Goal: Task Accomplishment & Management: Complete application form

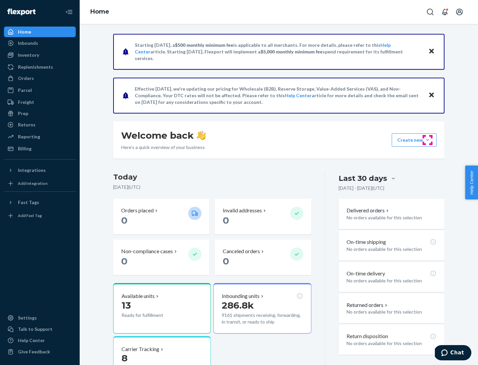
click at [427, 140] on button "Create new Create new inbound Create new order Create new product" at bounding box center [414, 139] width 45 height 13
click at [40, 43] on div "Inbounds" at bounding box center [40, 42] width 70 height 9
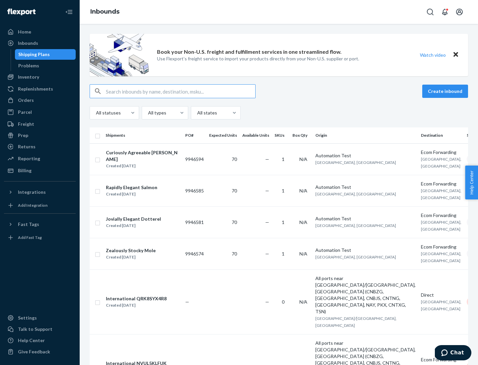
click at [446, 91] on button "Create inbound" at bounding box center [445, 91] width 46 height 13
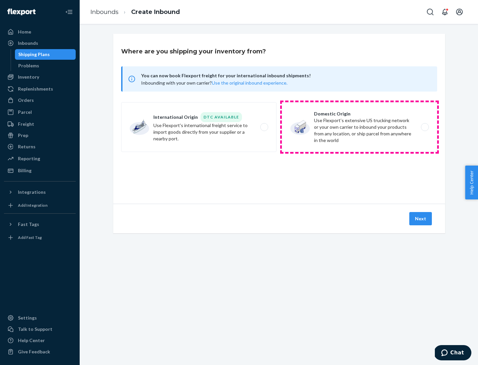
click at [359, 127] on label "Domestic Origin Use Flexport’s extensive US trucking network or your own carrie…" at bounding box center [359, 127] width 155 height 50
click at [424, 127] on input "Domestic Origin Use Flexport’s extensive US trucking network or your own carrie…" at bounding box center [426, 127] width 4 height 4
radio input "true"
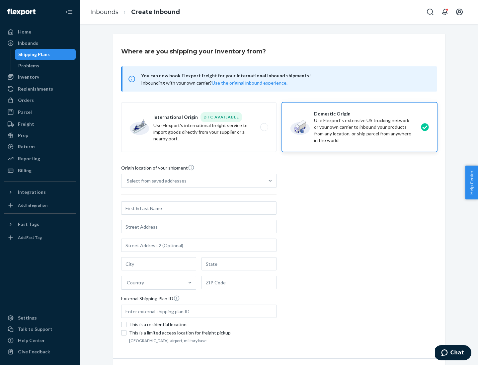
click at [155, 181] on div "Select from saved addresses" at bounding box center [157, 181] width 60 height 7
click at [127, 181] on input "Select from saved addresses" at bounding box center [127, 181] width 1 height 7
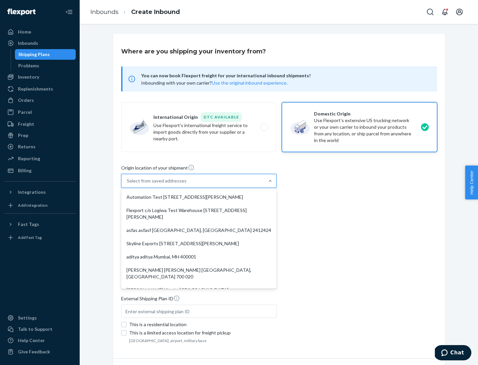
scroll to position [3, 0]
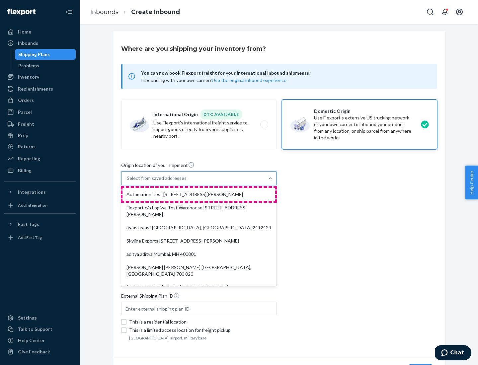
click at [199, 194] on div "Automation Test [STREET_ADDRESS][PERSON_NAME]" at bounding box center [198, 194] width 153 height 13
click at [127, 182] on input "option Automation Test [STREET_ADDRESS][PERSON_NAME]. 9 results available. Use …" at bounding box center [127, 178] width 1 height 7
type input "Automation Test"
type input "9th Floor"
type input "[GEOGRAPHIC_DATA]"
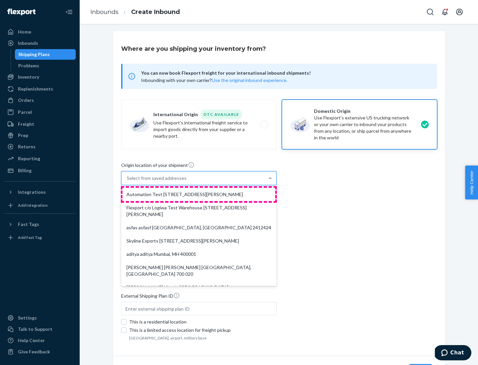
type input "CA"
type input "94104"
type input "[STREET_ADDRESS][PERSON_NAME]"
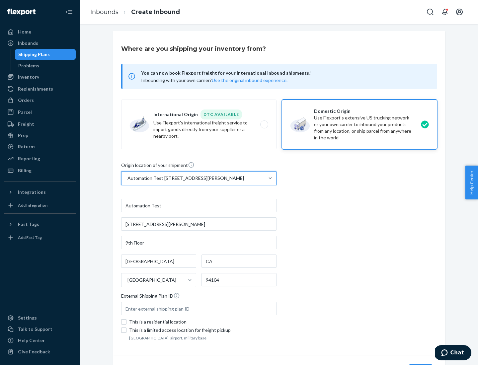
scroll to position [39, 0]
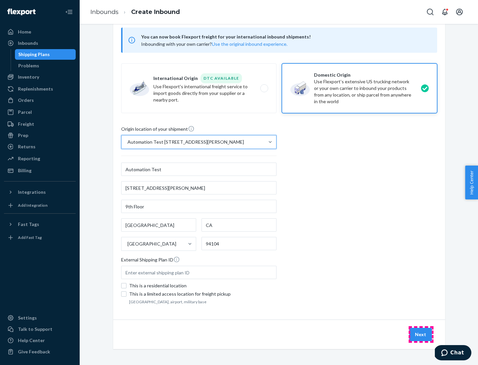
click at [421, 335] on button "Next" at bounding box center [420, 334] width 23 height 13
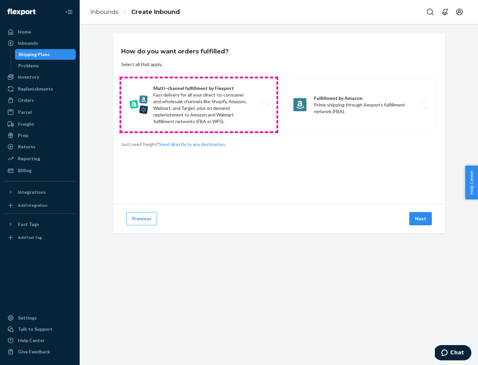
click at [199, 105] on label "Multi-channel fulfillment by Flexport Fast delivery for all your direct-to-cons…" at bounding box center [198, 104] width 155 height 53
click at [264, 105] on input "Multi-channel fulfillment by Flexport Fast delivery for all your direct-to-cons…" at bounding box center [266, 105] width 4 height 4
radio input "true"
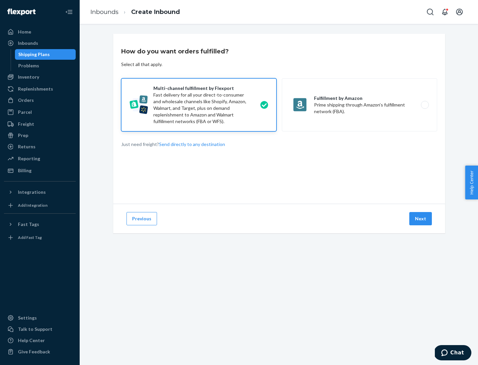
click at [421, 219] on button "Next" at bounding box center [420, 218] width 23 height 13
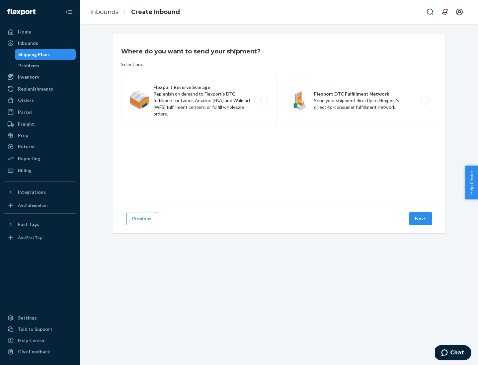
click at [359, 101] on label "Flexport DTC Fulfillment Network Send your shipment directly to Flexport's dire…" at bounding box center [359, 101] width 155 height 50
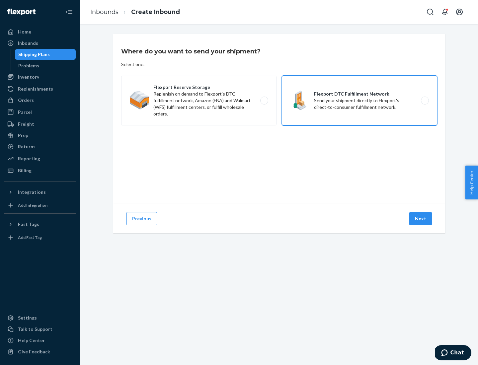
click at [424, 101] on input "Flexport DTC Fulfillment Network Send your shipment directly to Flexport's dire…" at bounding box center [426, 101] width 4 height 4
radio input "true"
click at [421, 219] on button "Next" at bounding box center [420, 218] width 23 height 13
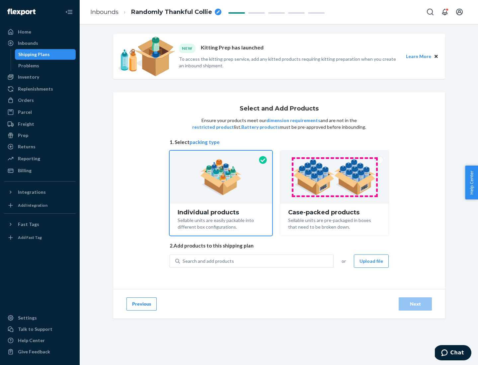
click at [335, 177] on img at bounding box center [334, 177] width 83 height 37
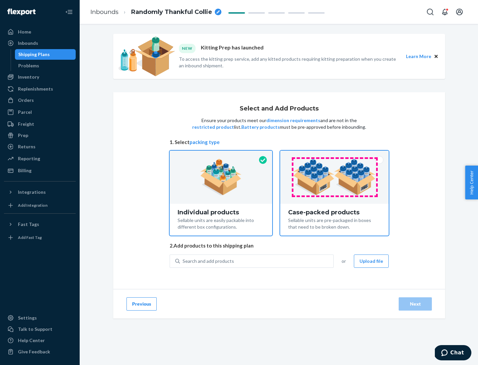
click at [335, 155] on input "Case-packed products Sellable units are pre-packaged in boxes that need to be b…" at bounding box center [334, 153] width 4 height 4
radio input "true"
radio input "false"
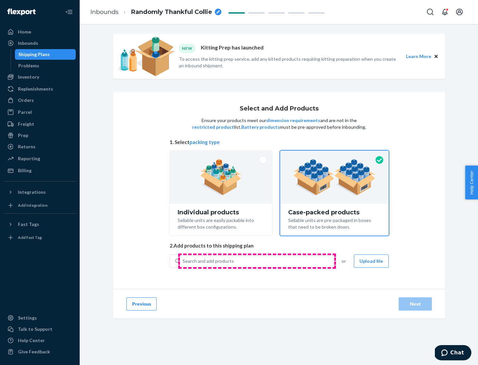
click at [257, 261] on div "Search and add products" at bounding box center [256, 261] width 153 height 12
click at [183, 261] on input "Search and add products" at bounding box center [183, 261] width 1 height 7
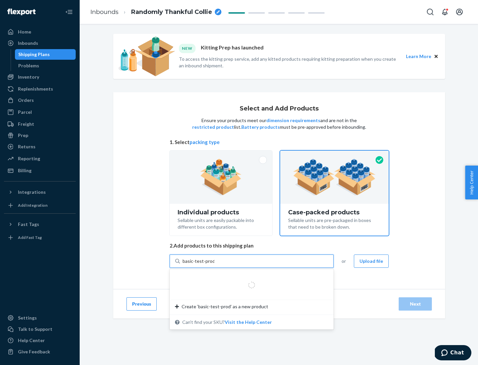
type input "basic-test-product-1"
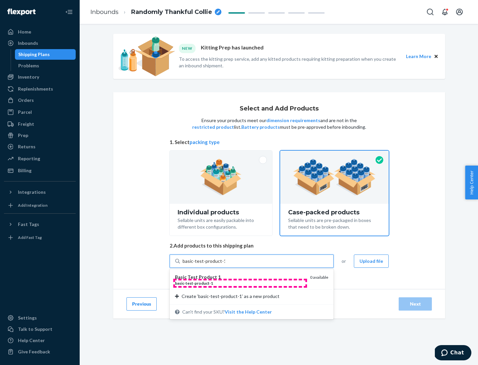
click at [240, 283] on div "basic - test - product - 1" at bounding box center [240, 283] width 130 height 6
click at [225, 265] on input "basic-test-product-1" at bounding box center [204, 261] width 42 height 7
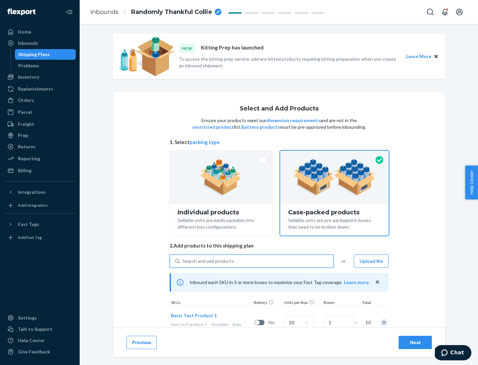
scroll to position [24, 0]
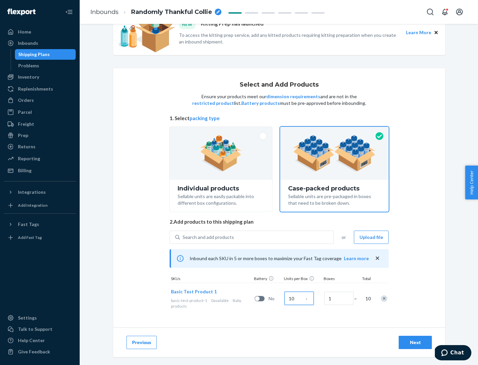
type input "10"
type input "7"
click at [415, 343] on div "Next" at bounding box center [415, 342] width 22 height 7
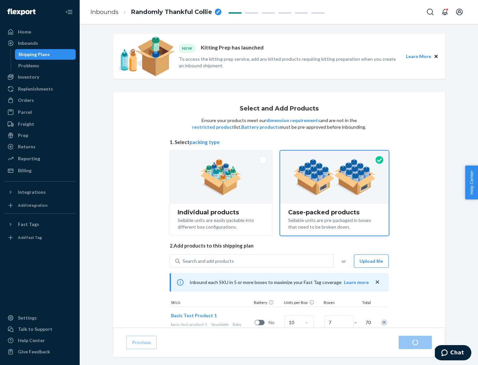
radio input "true"
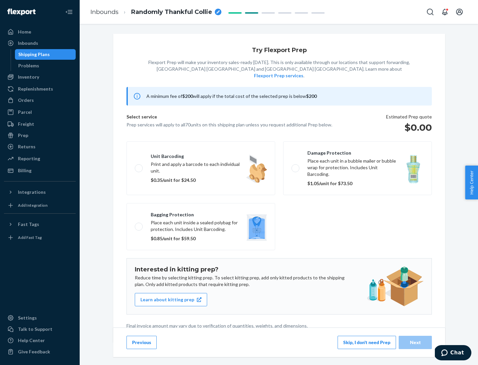
scroll to position [2, 0]
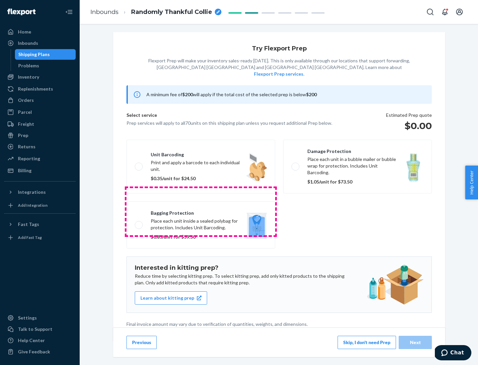
click at [201, 211] on label "Bagging protection Place each unit inside a sealed polybag for protection. Incl…" at bounding box center [200, 224] width 149 height 47
click at [139, 223] on input "Bagging protection Place each unit inside a sealed polybag for protection. Incl…" at bounding box center [137, 225] width 4 height 4
checkbox input "true"
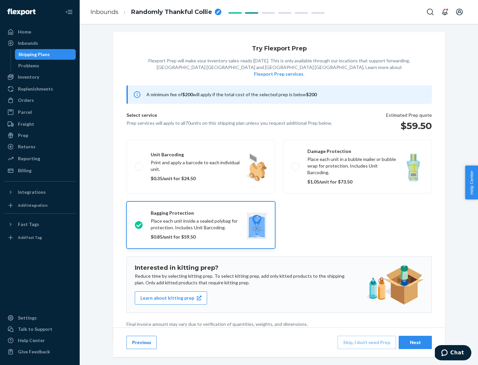
click at [415, 342] on div "Next" at bounding box center [415, 342] width 22 height 7
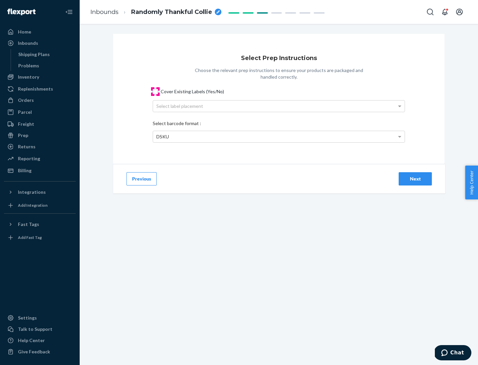
click at [155, 91] on input "Cover Existing Labels (Yes/No)" at bounding box center [155, 91] width 5 height 5
checkbox input "true"
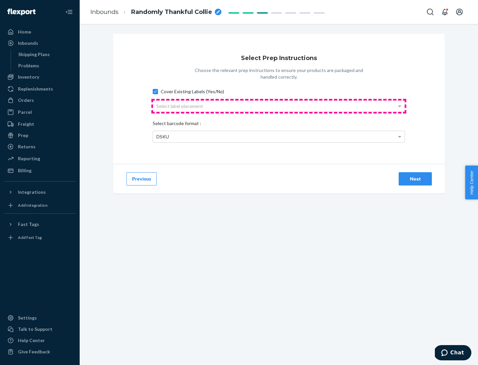
click at [279, 106] on div "Select label placement" at bounding box center [279, 106] width 252 height 11
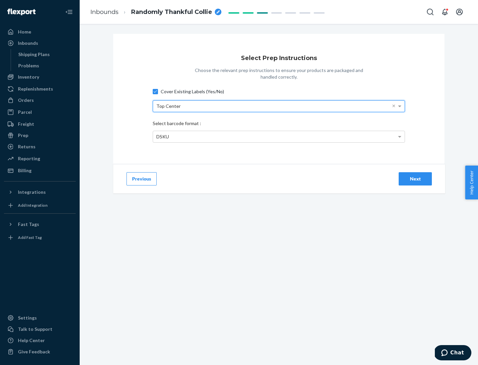
click at [279, 136] on div "DSKU" at bounding box center [279, 136] width 252 height 11
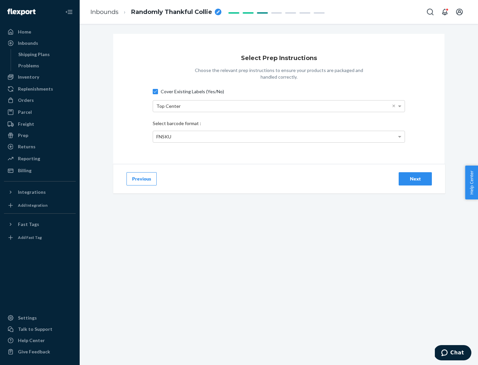
click at [415, 179] on div "Next" at bounding box center [415, 179] width 22 height 7
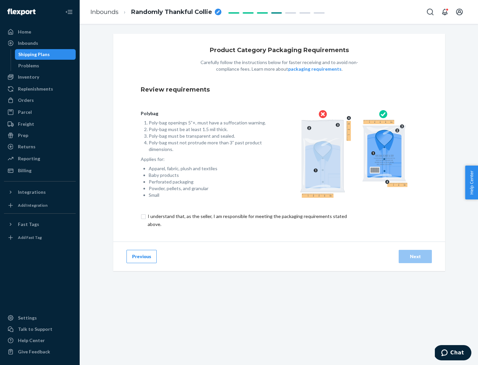
click at [247, 220] on input "checkbox" at bounding box center [251, 220] width 221 height 16
checkbox input "true"
click at [415, 256] on div "Next" at bounding box center [415, 256] width 22 height 7
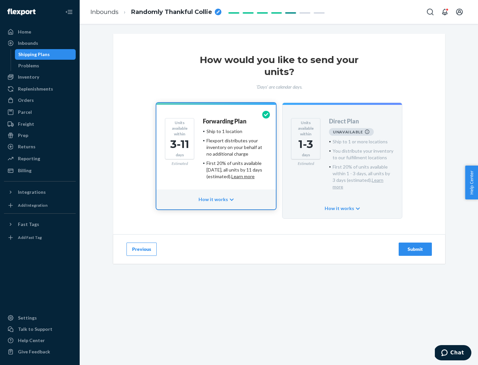
click at [225, 121] on h4 "Forwarding Plan" at bounding box center [224, 121] width 43 height 7
click at [415, 246] on div "Submit" at bounding box center [415, 249] width 22 height 7
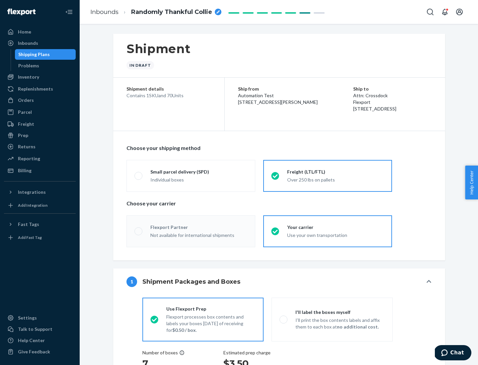
radio input "true"
radio input "false"
radio input "true"
radio input "false"
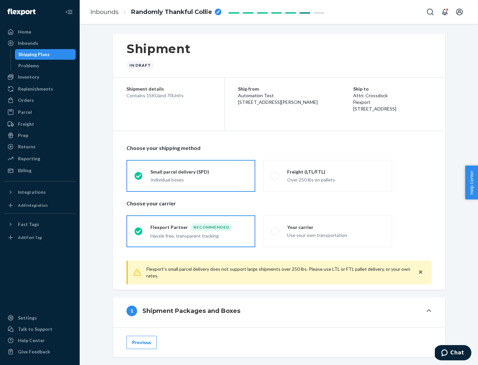
click at [328, 176] on div "Over 250 lbs on pallets" at bounding box center [335, 179] width 97 height 8
click at [275, 176] on input "Freight (LTL/FTL) Over 250 lbs on pallets" at bounding box center [273, 176] width 4 height 4
radio input "true"
radio input "false"
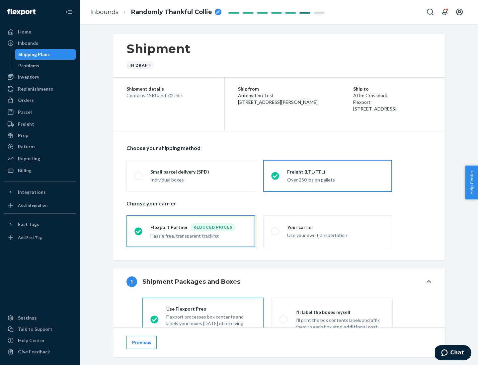
scroll to position [37, 0]
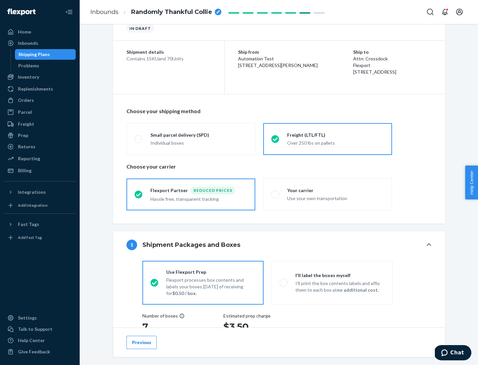
click at [328, 194] on div "Use your own transportation" at bounding box center [335, 198] width 97 height 8
click at [275, 194] on input "Your carrier Use your own transportation" at bounding box center [273, 194] width 4 height 4
radio input "true"
radio input "false"
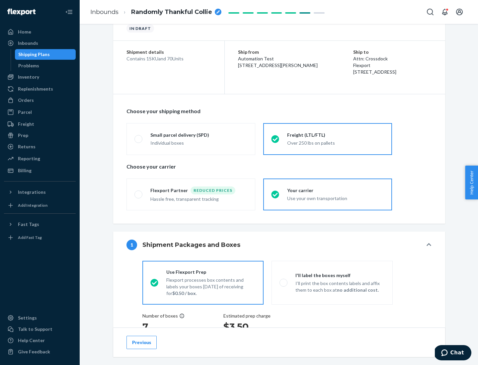
scroll to position [125, 0]
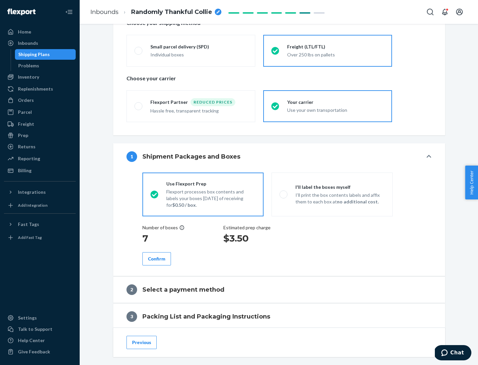
click at [332, 194] on p "I’ll print the box contents labels and affix them to each box at no additional …" at bounding box center [339, 198] width 89 height 13
click at [284, 194] on input "I'll label the boxes myself I’ll print the box contents labels and affix them t…" at bounding box center [281, 194] width 4 height 4
radio input "true"
radio input "false"
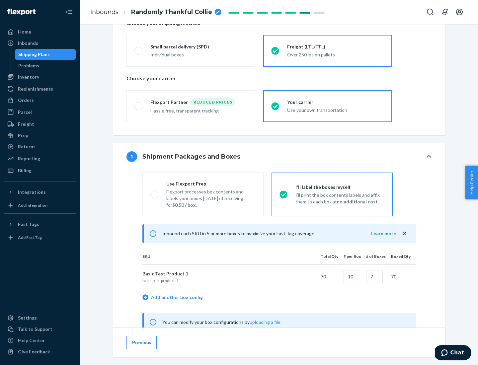
scroll to position [207, 0]
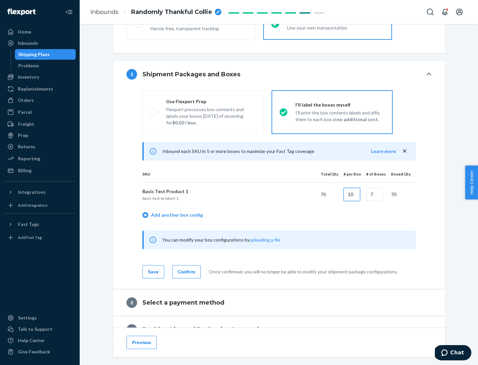
type input "10"
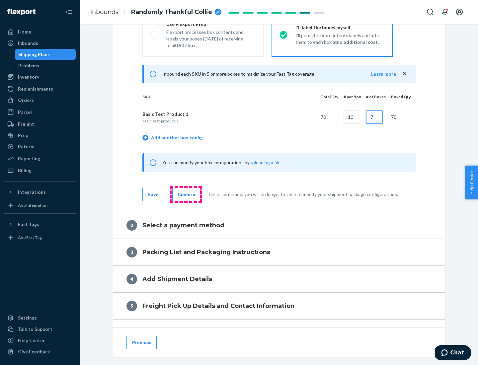
type input "7"
click at [186, 194] on div "Confirm" at bounding box center [186, 194] width 17 height 7
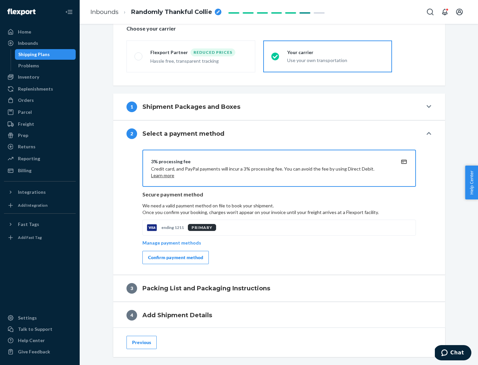
scroll to position [238, 0]
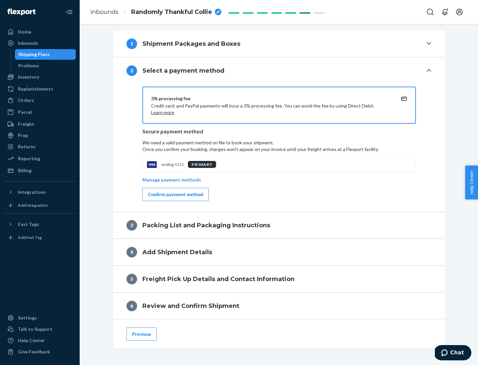
click at [175, 194] on div "Confirm payment method" at bounding box center [175, 194] width 55 height 7
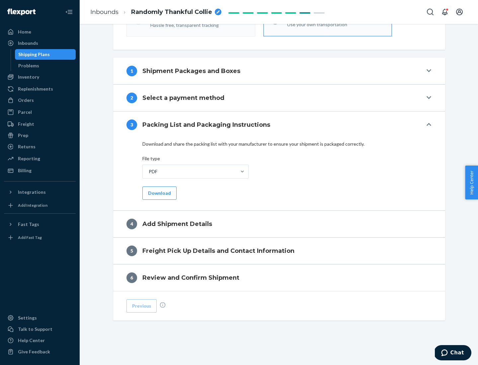
scroll to position [209, 0]
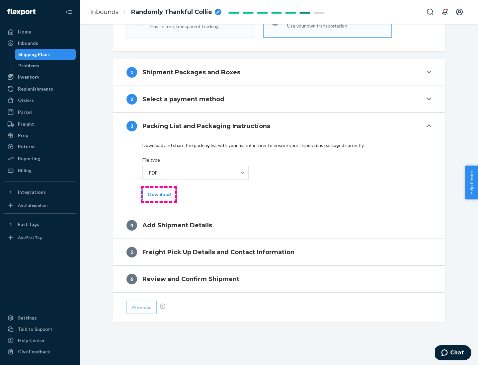
click at [159, 194] on button "Download" at bounding box center [159, 194] width 34 height 13
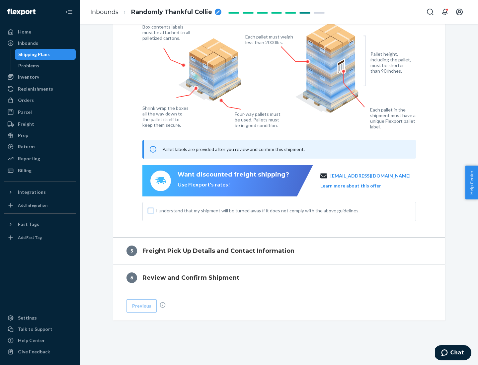
click at [151, 210] on input "I understand that my shipment will be turned away if it does not comply with th…" at bounding box center [150, 210] width 5 height 5
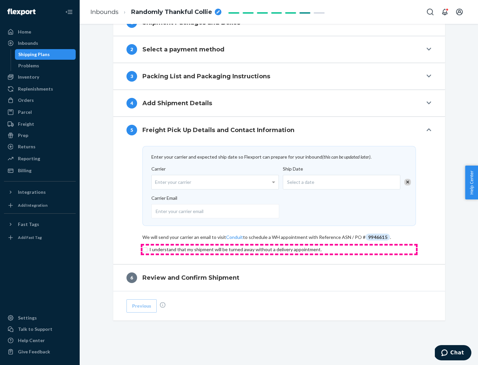
click at [279, 249] on input "checkbox" at bounding box center [278, 250] width 273 height 8
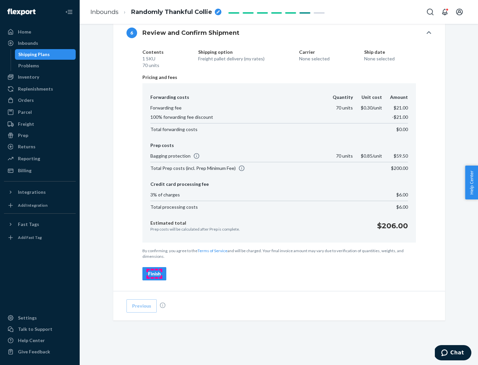
click at [154, 274] on div "Finish" at bounding box center [154, 273] width 13 height 7
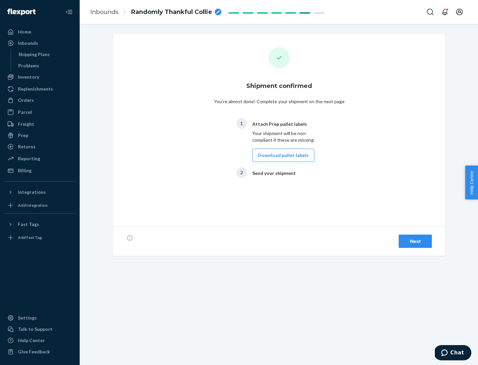
click at [281, 155] on button "Download pallet labels" at bounding box center [283, 155] width 62 height 13
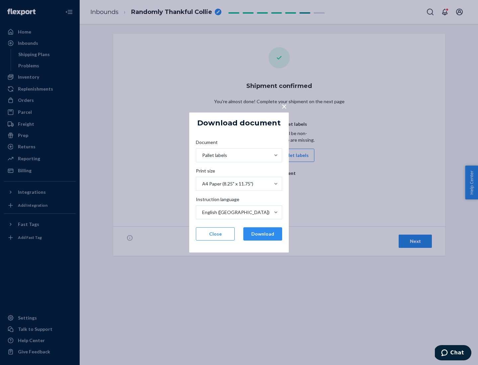
click at [263, 234] on button "Download" at bounding box center [262, 233] width 39 height 13
click at [284, 106] on span "×" at bounding box center [283, 106] width 5 height 11
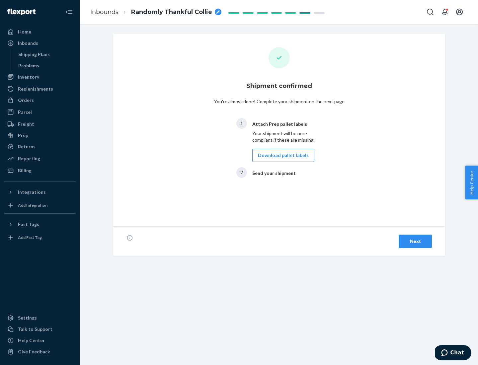
click at [415, 241] on div "Next" at bounding box center [415, 241] width 22 height 7
